Goal: Task Accomplishment & Management: Manage account settings

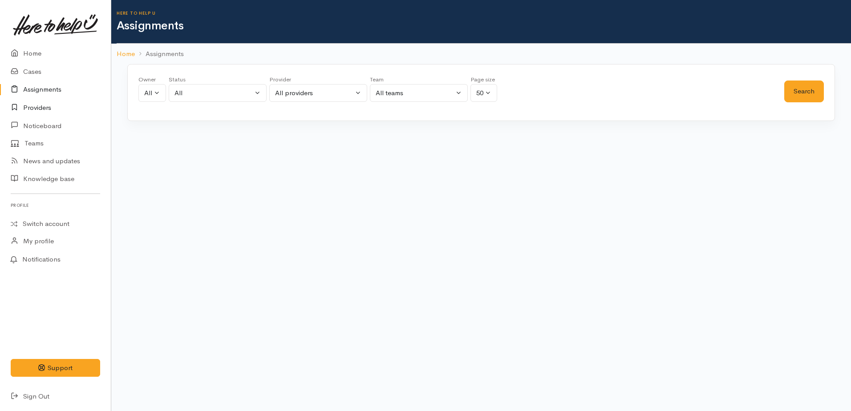
click at [37, 110] on link "Providers" at bounding box center [55, 108] width 111 height 18
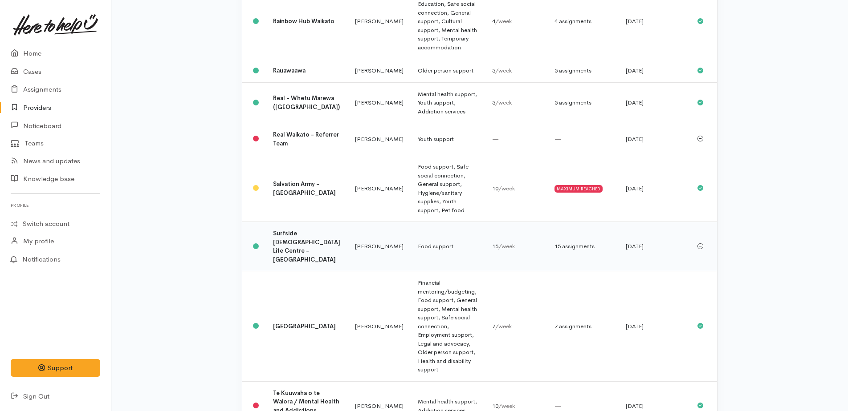
scroll to position [935, 0]
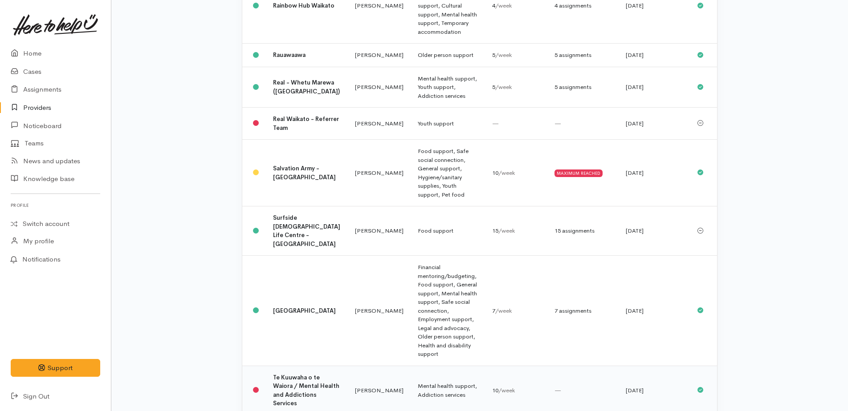
click at [411, 366] on td "Mental health support, Addiction services" at bounding box center [448, 390] width 74 height 49
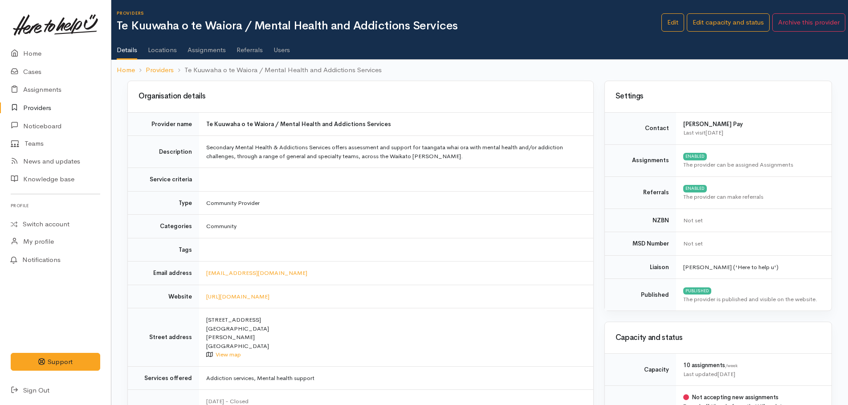
click at [207, 50] on link "Assignments" at bounding box center [206, 46] width 38 height 25
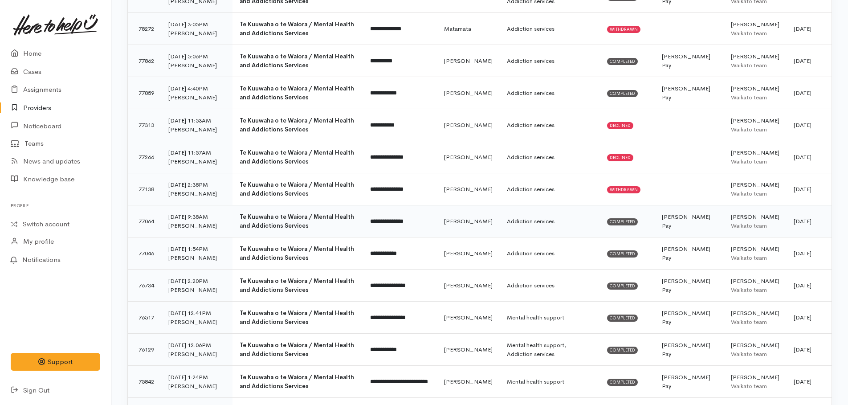
scroll to position [1418, 0]
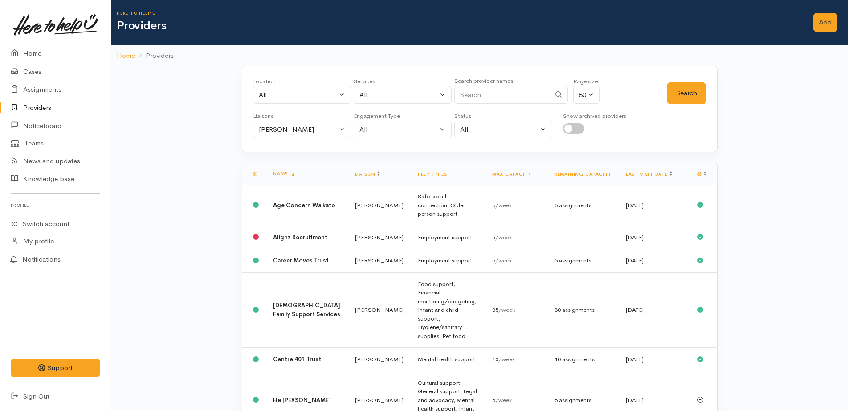
scroll to position [937, 0]
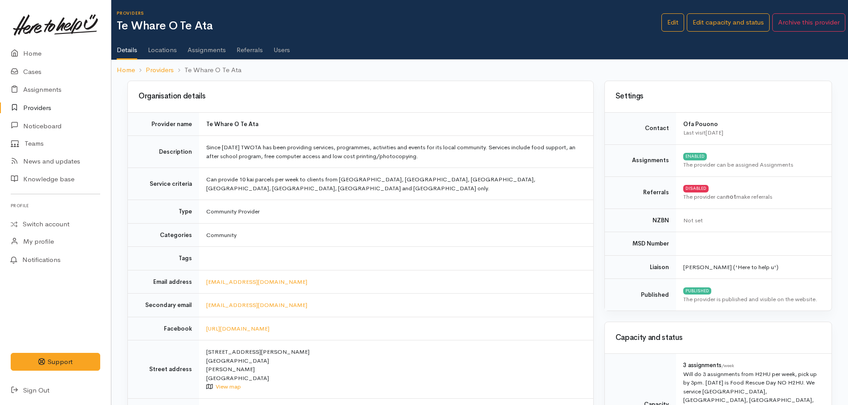
click at [202, 48] on link "Assignments" at bounding box center [206, 46] width 38 height 25
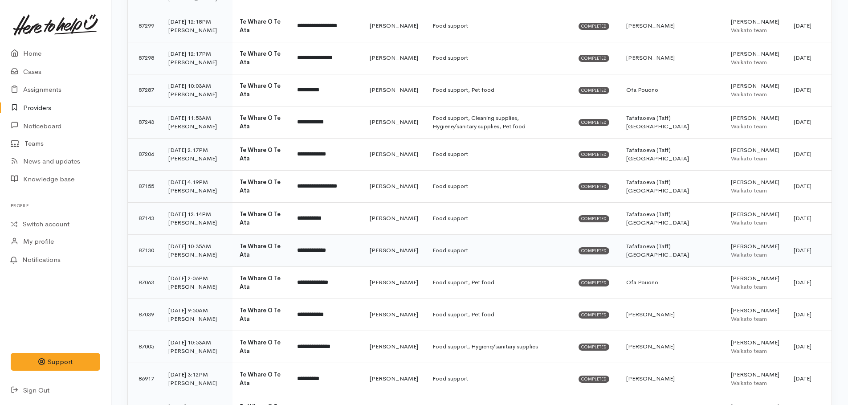
scroll to position [1336, 0]
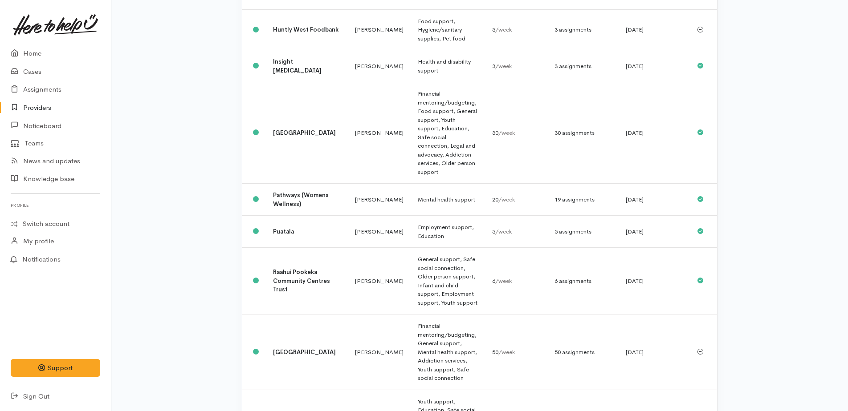
scroll to position [509, 0]
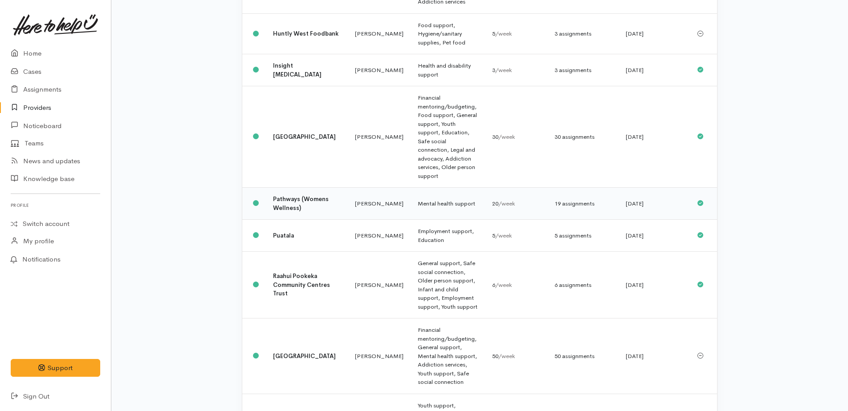
click at [413, 188] on td "Mental health support" at bounding box center [448, 204] width 74 height 32
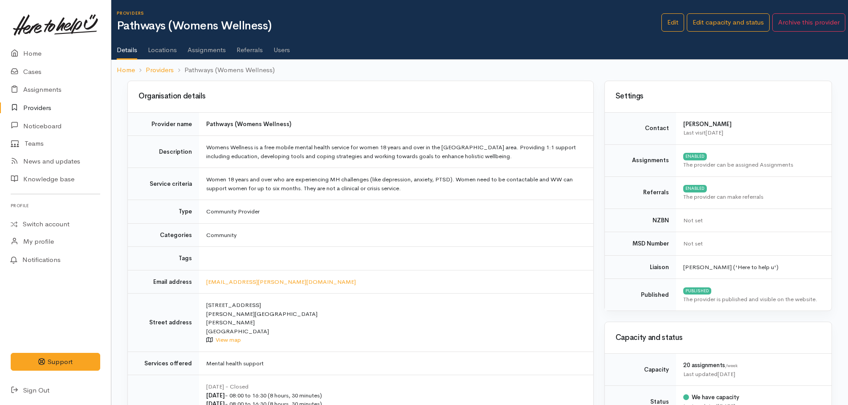
click at [216, 53] on link "Assignments" at bounding box center [206, 46] width 38 height 25
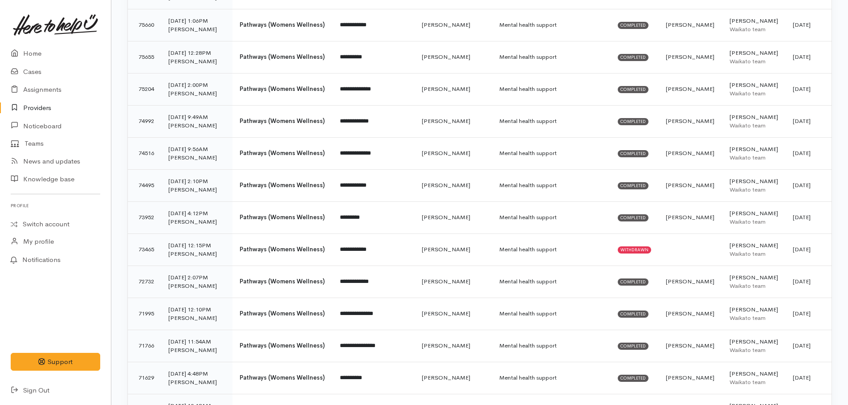
scroll to position [1214, 0]
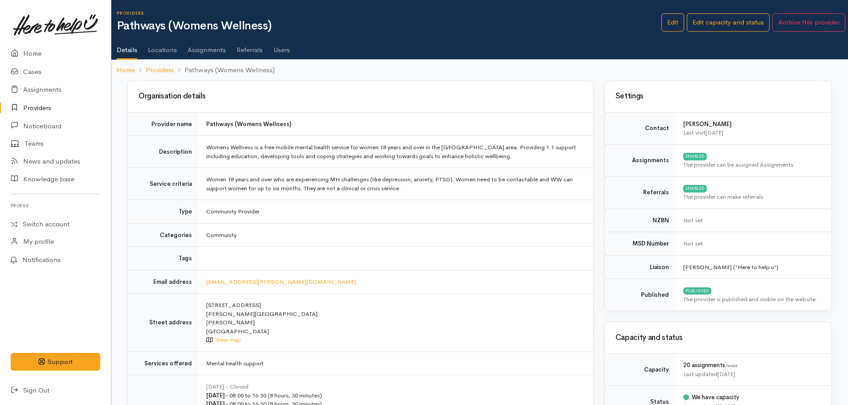
click at [32, 105] on link "Providers" at bounding box center [55, 108] width 111 height 18
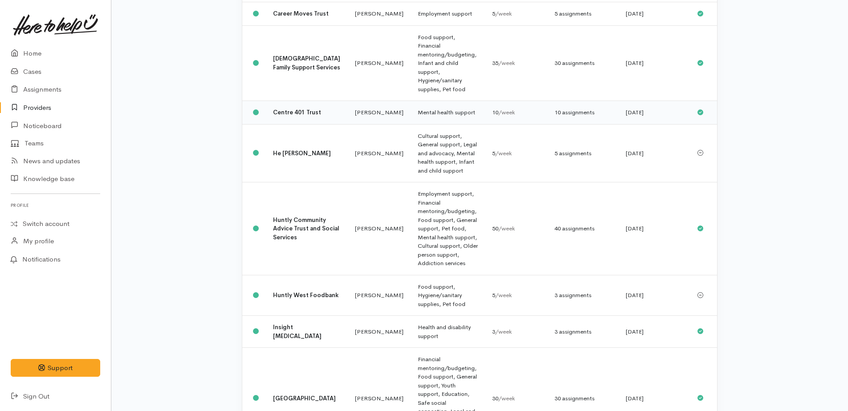
scroll to position [267, 0]
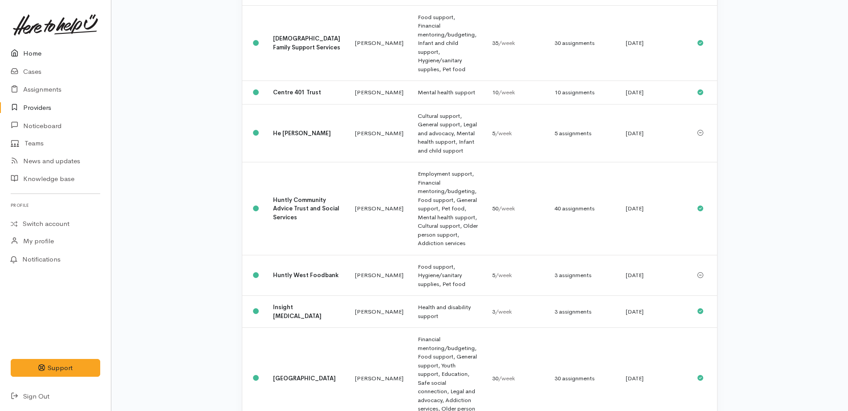
click at [36, 56] on link "Home" at bounding box center [55, 54] width 111 height 18
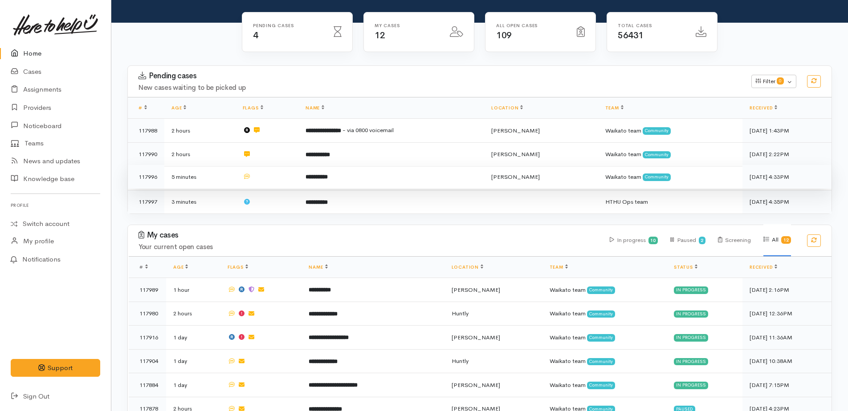
scroll to position [89, 0]
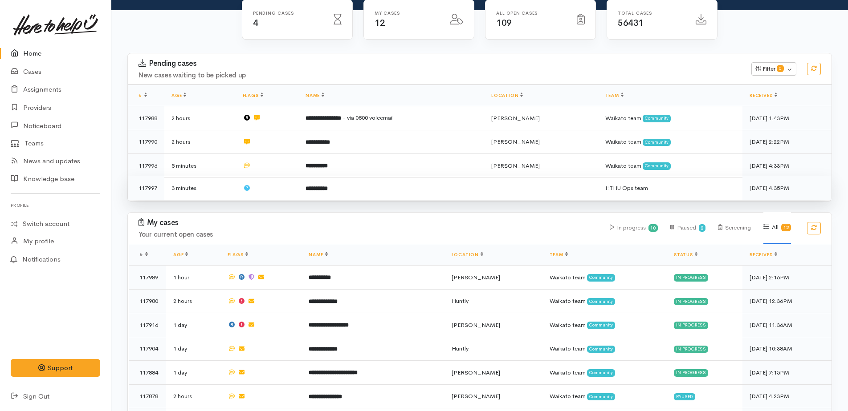
click at [328, 186] on b "**********" at bounding box center [316, 189] width 22 height 6
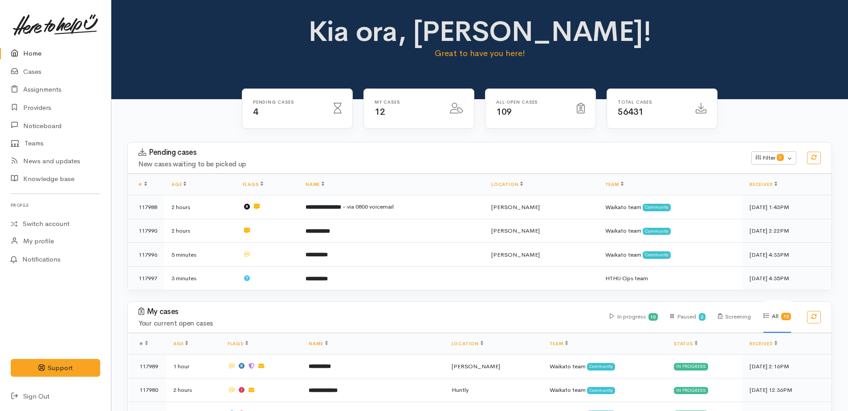
scroll to position [89, 0]
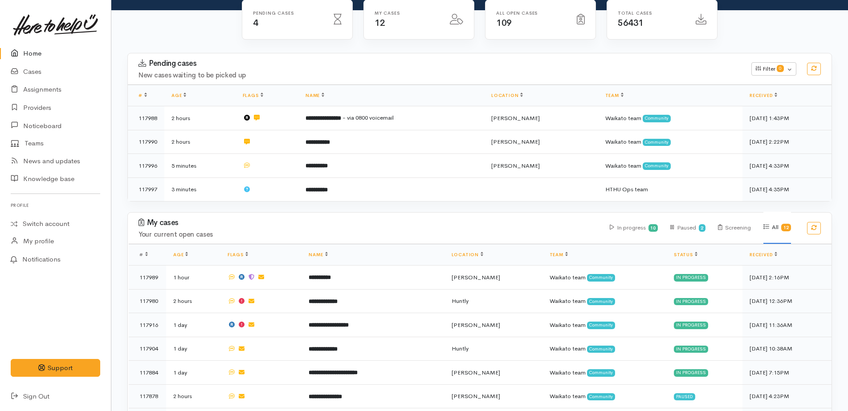
click at [31, 52] on link "Home" at bounding box center [55, 54] width 111 height 18
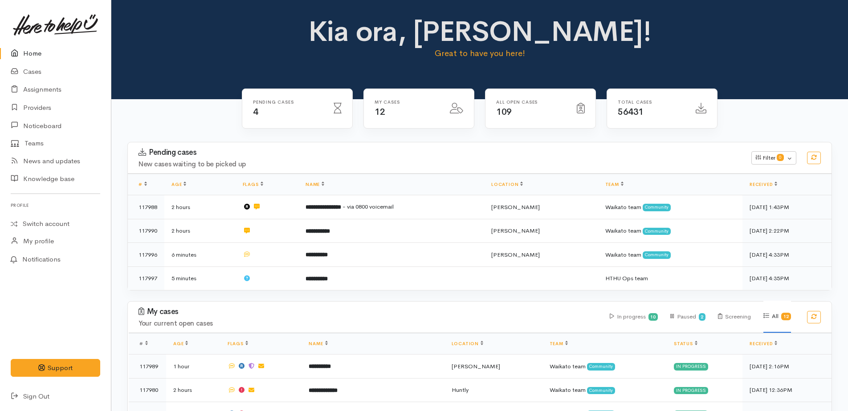
click at [28, 53] on link "Home" at bounding box center [55, 54] width 111 height 18
click at [35, 73] on link "Cases" at bounding box center [55, 72] width 111 height 18
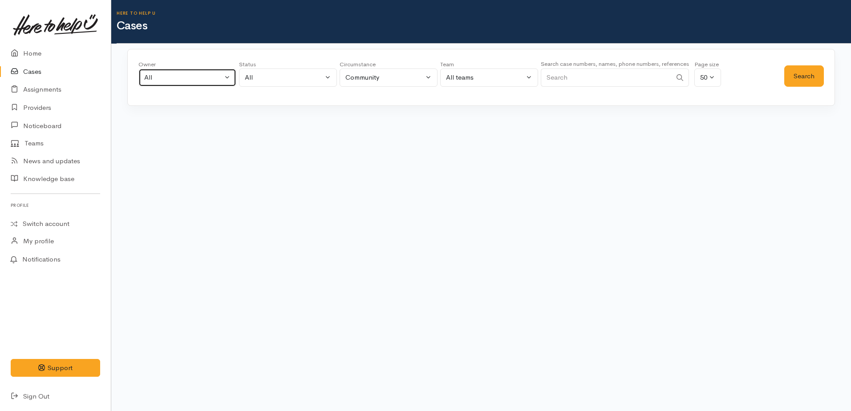
click at [171, 74] on div "All" at bounding box center [183, 78] width 78 height 10
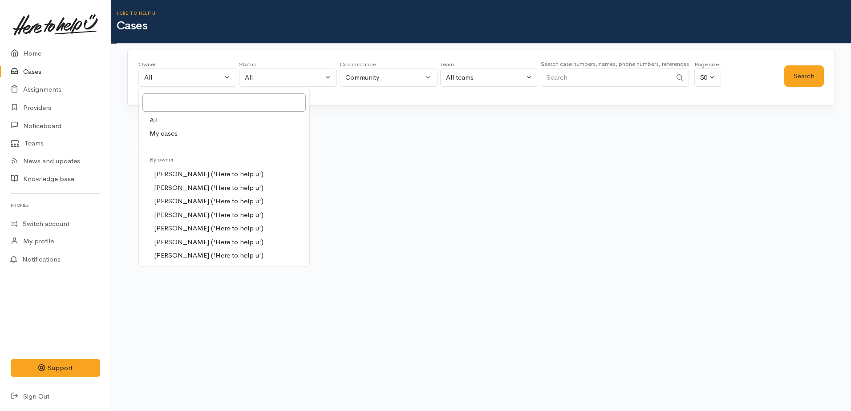
click at [163, 131] on span "My cases" at bounding box center [164, 134] width 28 height 10
select select "1759"
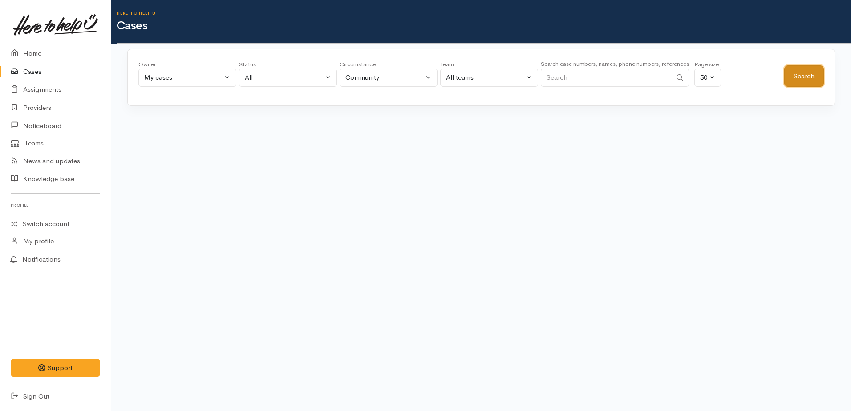
click at [813, 80] on button "Search" at bounding box center [805, 76] width 40 height 22
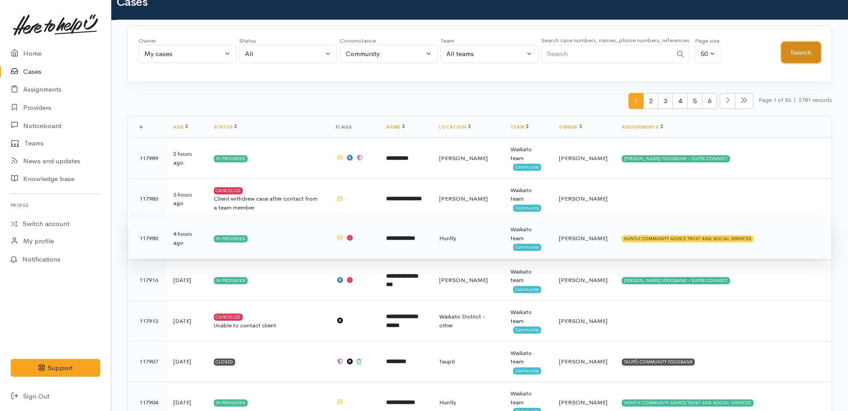
scroll to position [45, 0]
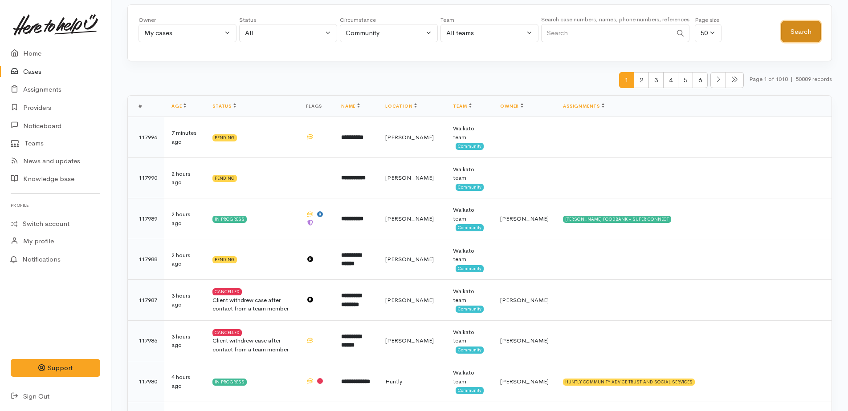
click at [800, 31] on button "Search" at bounding box center [801, 32] width 40 height 22
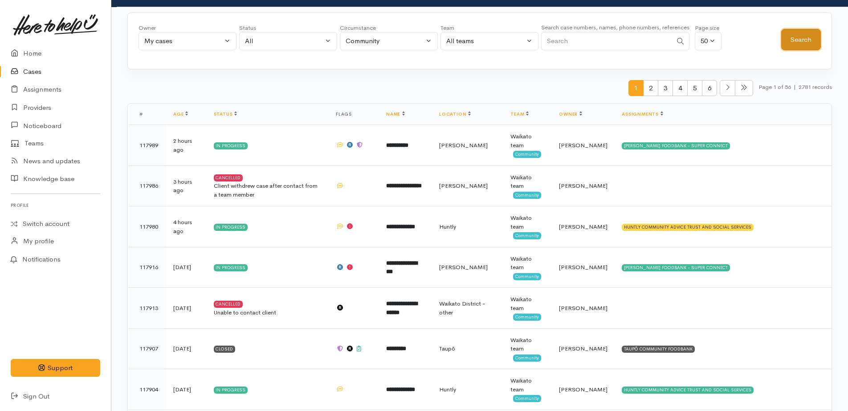
scroll to position [0, 0]
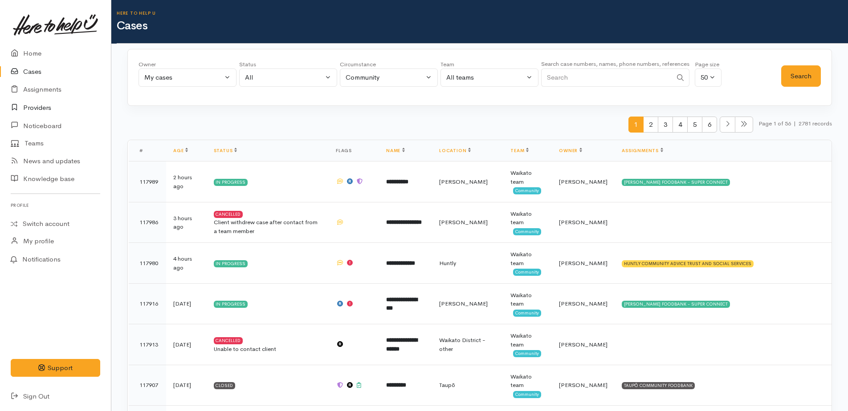
click at [36, 108] on link "Providers" at bounding box center [55, 108] width 111 height 18
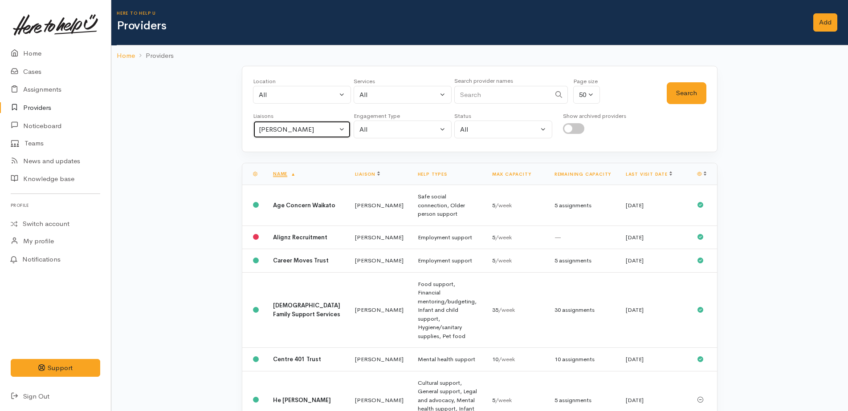
click at [278, 133] on div "[PERSON_NAME]" at bounding box center [298, 130] width 78 height 10
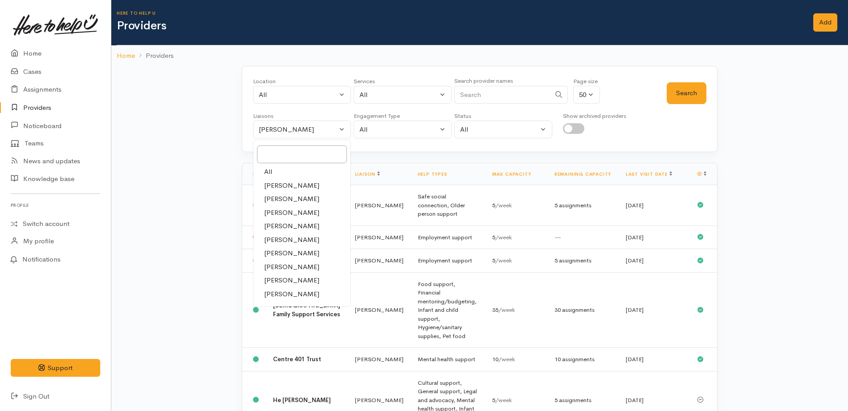
click at [599, 133] on div at bounding box center [594, 128] width 63 height 11
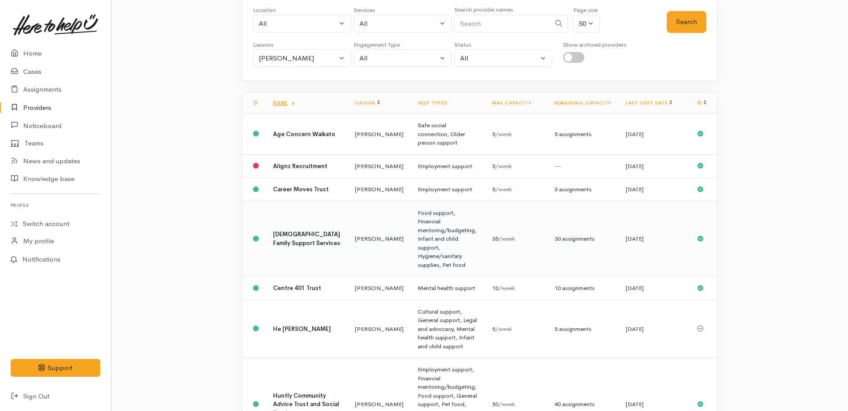
scroll to position [223, 0]
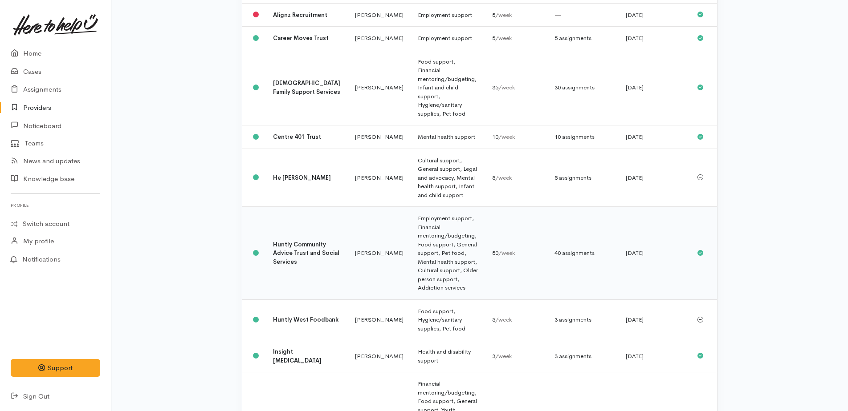
click at [421, 216] on td "Employment support, Financial mentoring/budgeting, Food support, General suppor…" at bounding box center [448, 253] width 74 height 93
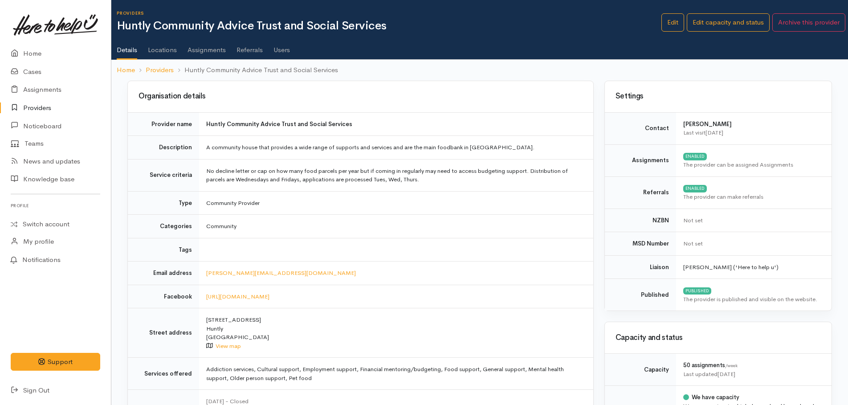
click at [215, 53] on link "Assignments" at bounding box center [206, 46] width 38 height 25
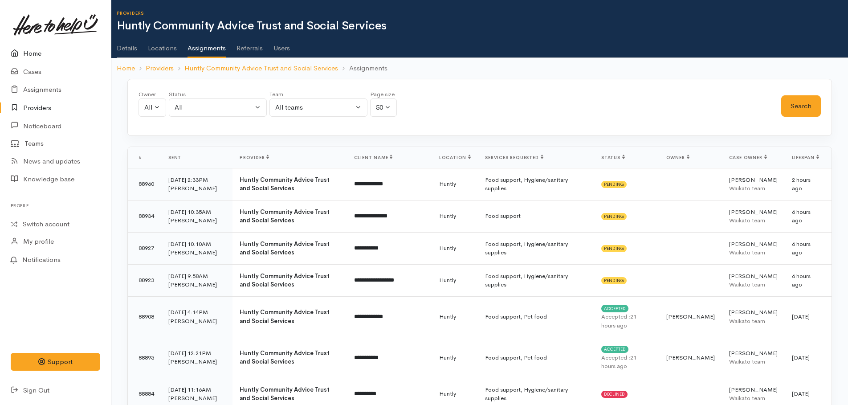
click at [38, 53] on link "Home" at bounding box center [55, 54] width 111 height 18
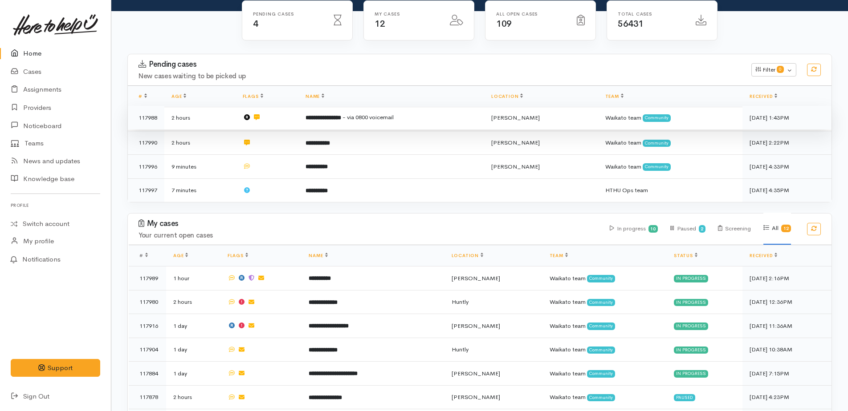
scroll to position [89, 0]
